Goal: Task Accomplishment & Management: Use online tool/utility

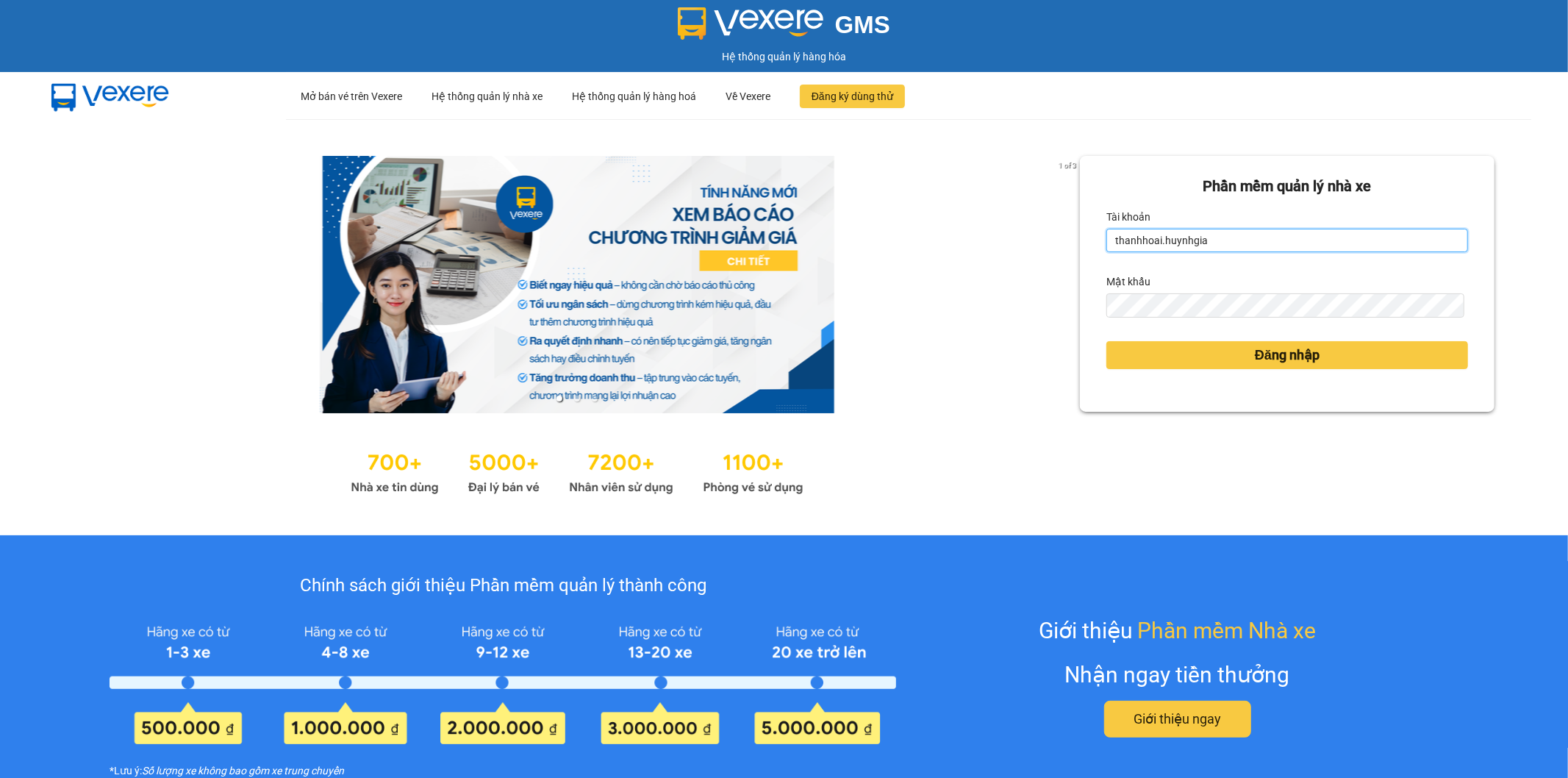
click at [1268, 250] on input "thanhhoai.huynhgia" at bounding box center [1288, 240] width 362 height 23
type input "vyvg.huynhgia"
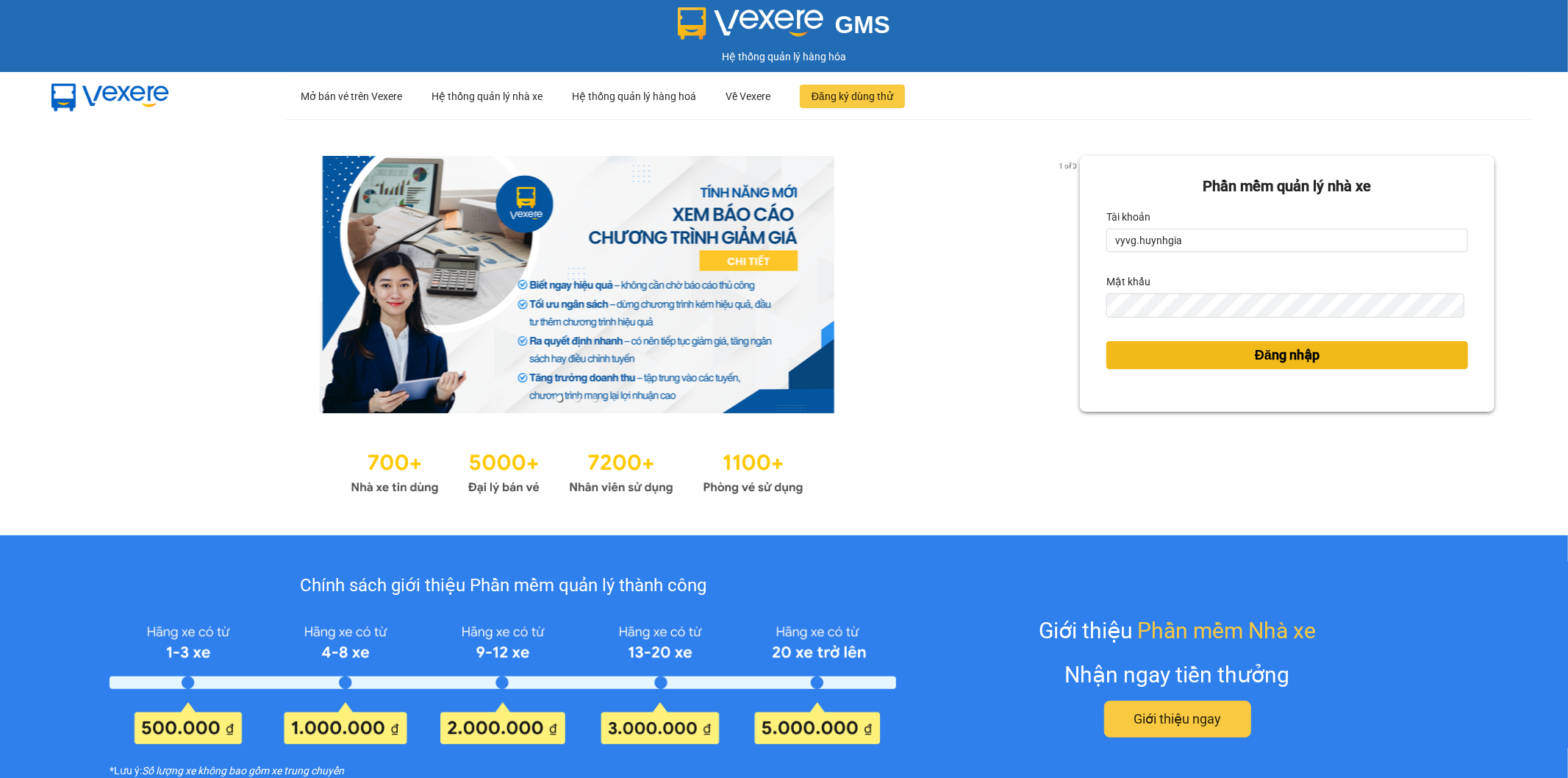
click at [1289, 365] on button "Đăng nhập" at bounding box center [1288, 355] width 362 height 28
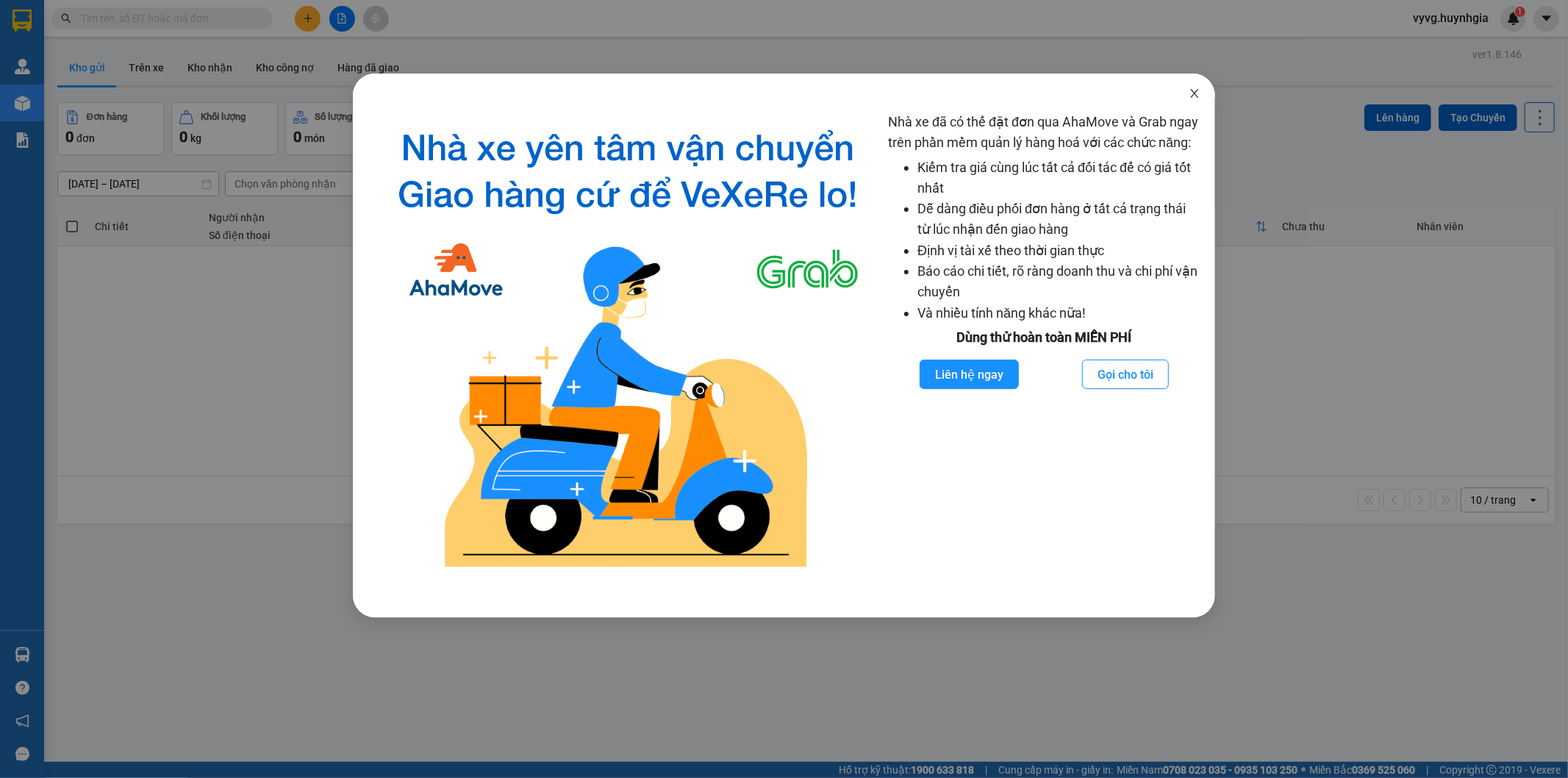
click at [1194, 99] on icon "close" at bounding box center [1195, 93] width 12 height 12
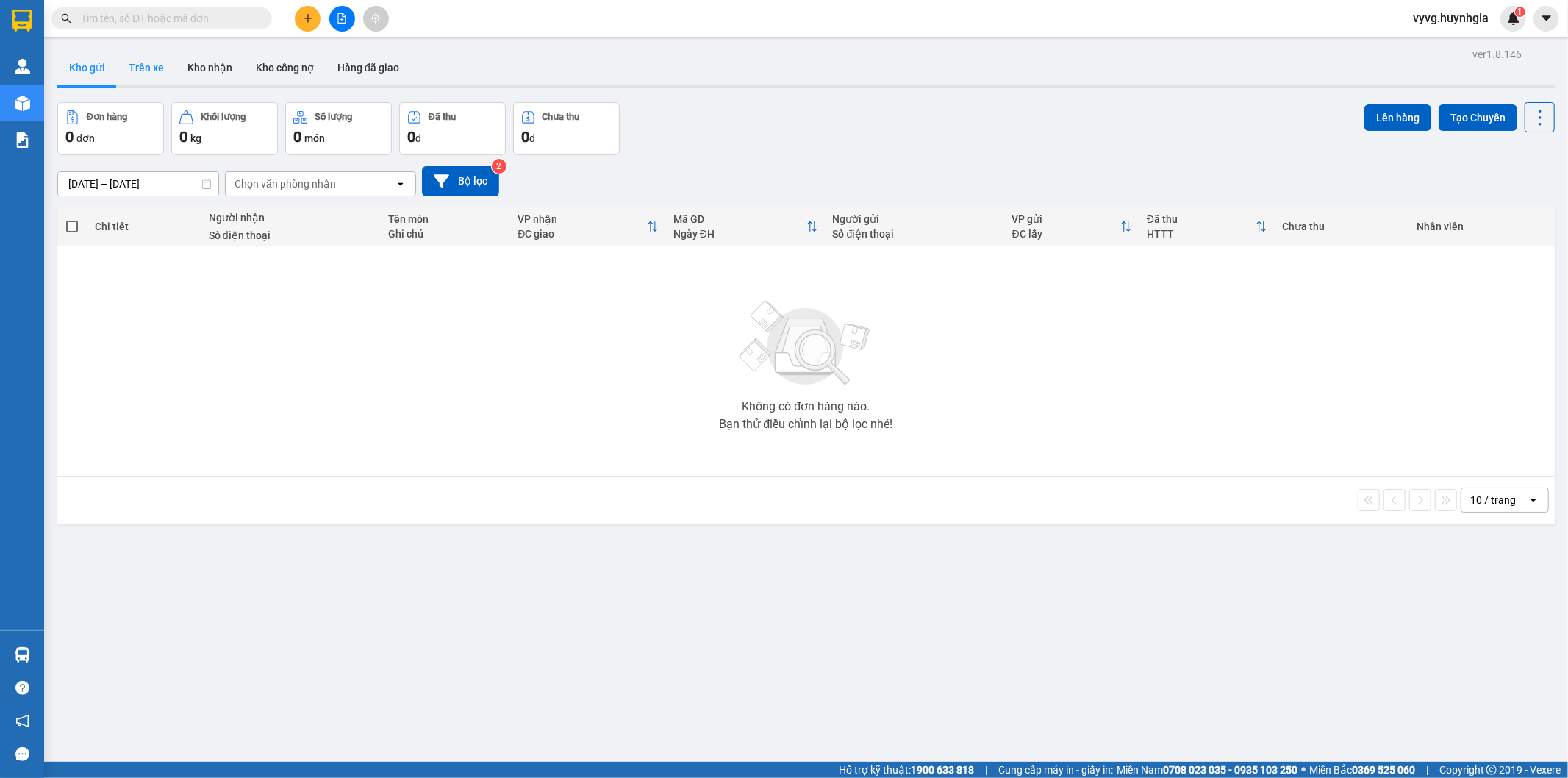
click at [141, 59] on button "Trên xe" at bounding box center [146, 67] width 59 height 35
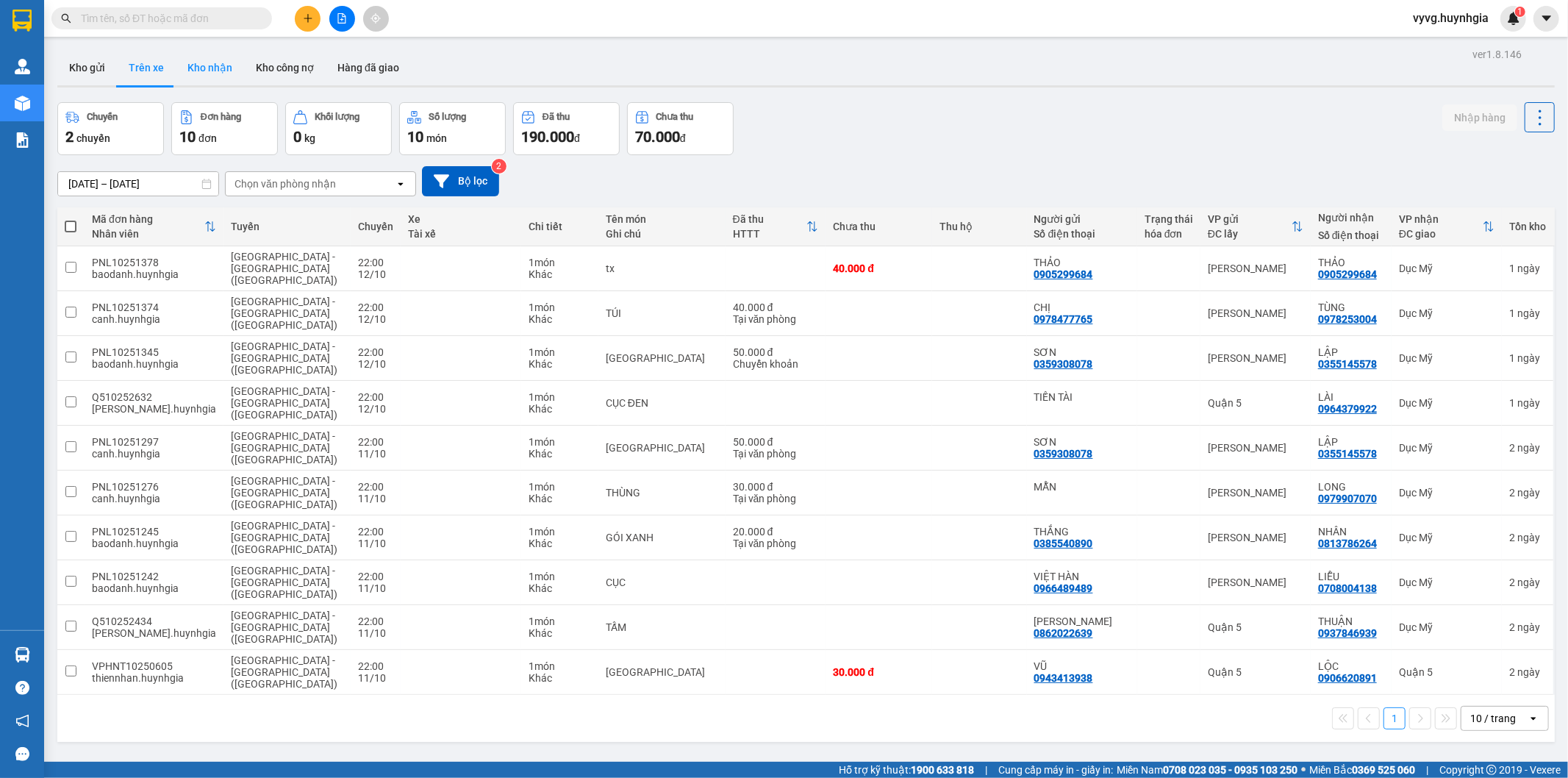
click at [201, 60] on button "Kho nhận" at bounding box center [210, 67] width 69 height 35
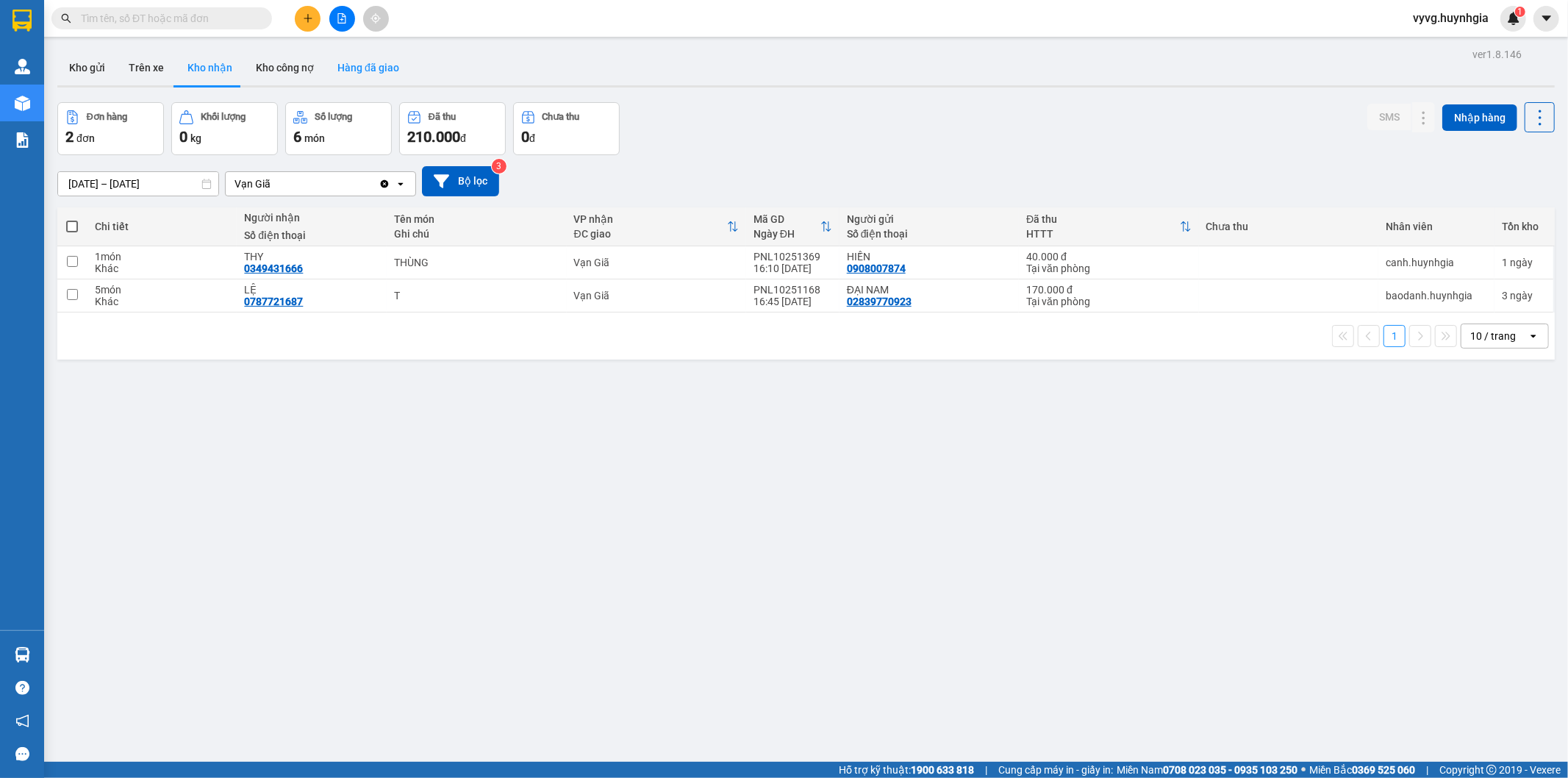
click at [377, 70] on button "Hàng đã giao" at bounding box center [368, 67] width 85 height 35
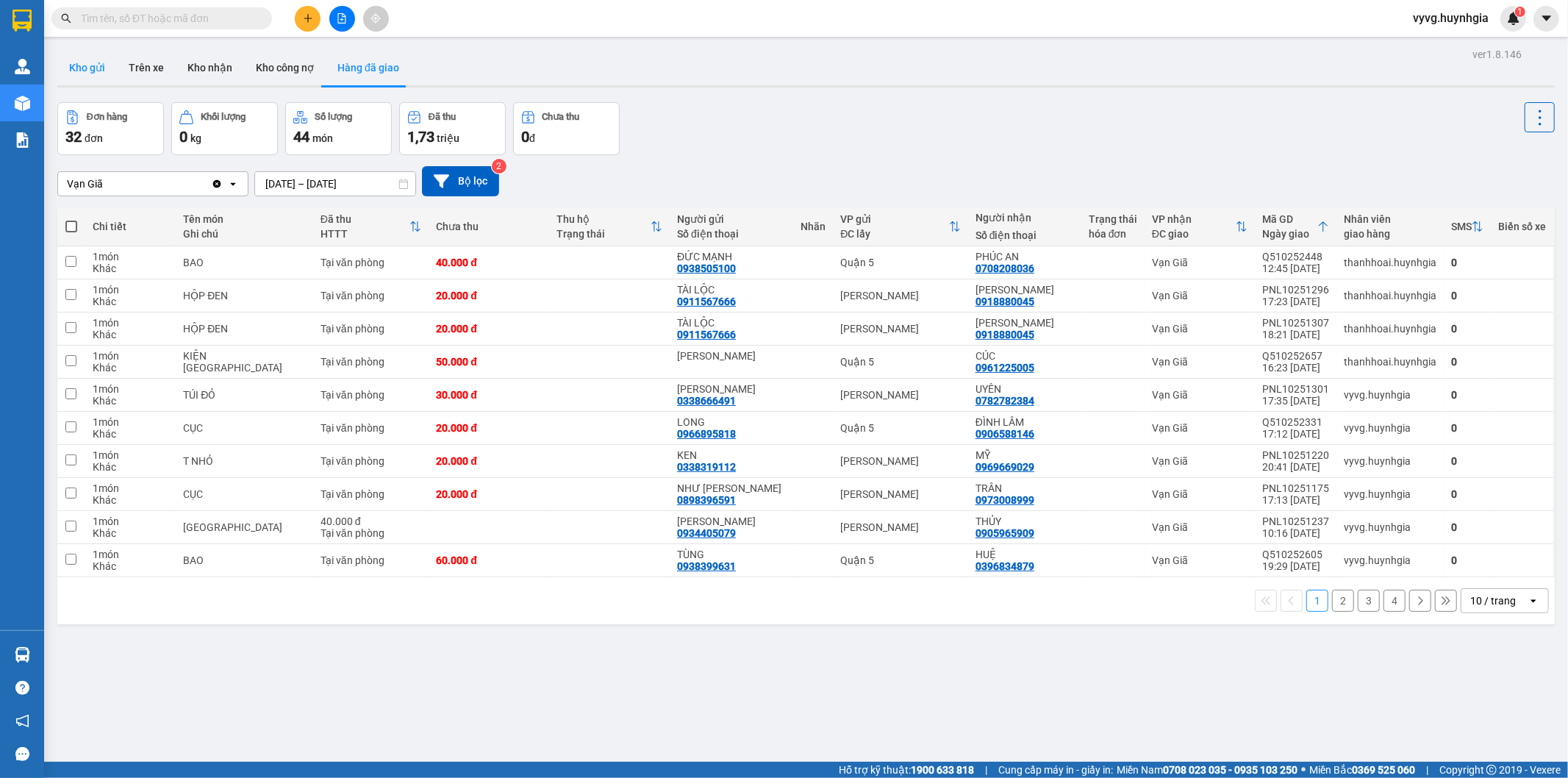
click at [90, 77] on button "Kho gửi" at bounding box center [87, 67] width 59 height 35
